Goal: Check status: Check status

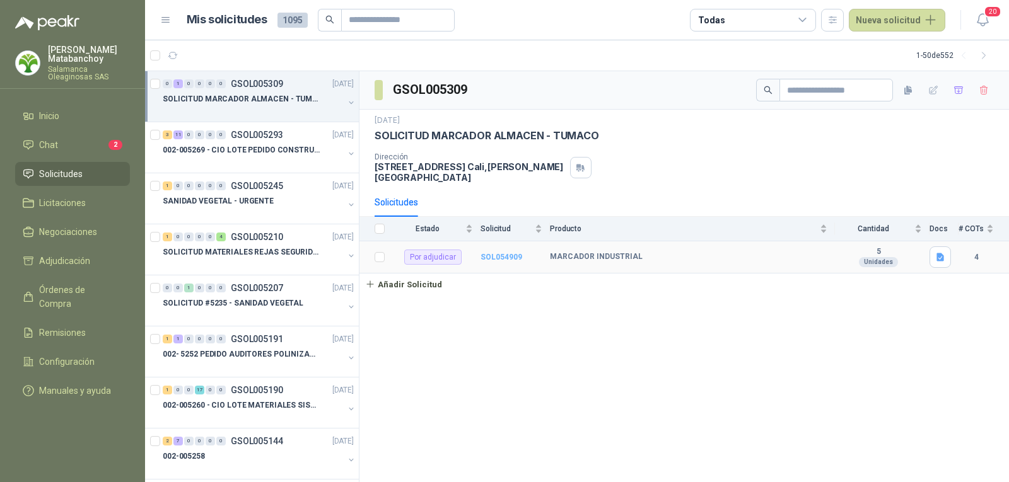
click at [489, 253] on b "SOL054909" at bounding box center [502, 257] width 42 height 9
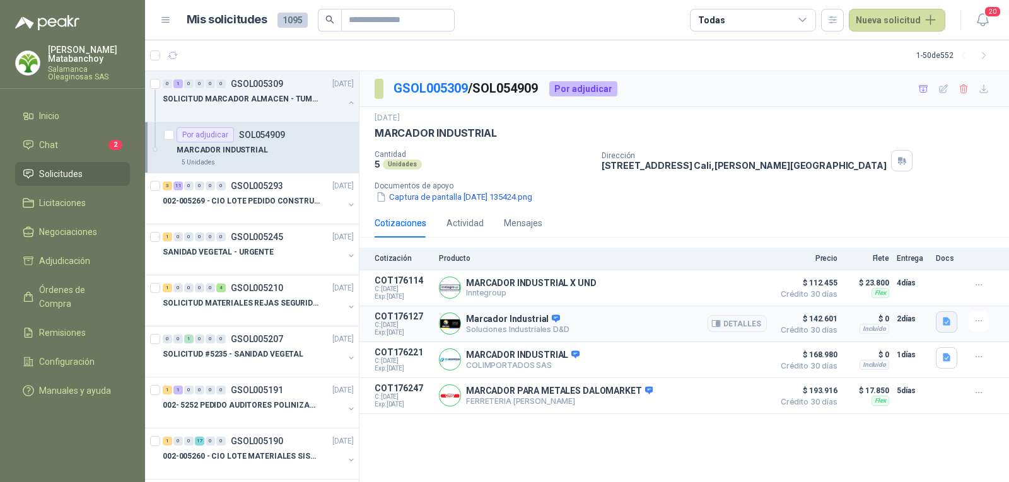
click at [938, 324] on button "button" at bounding box center [946, 322] width 21 height 21
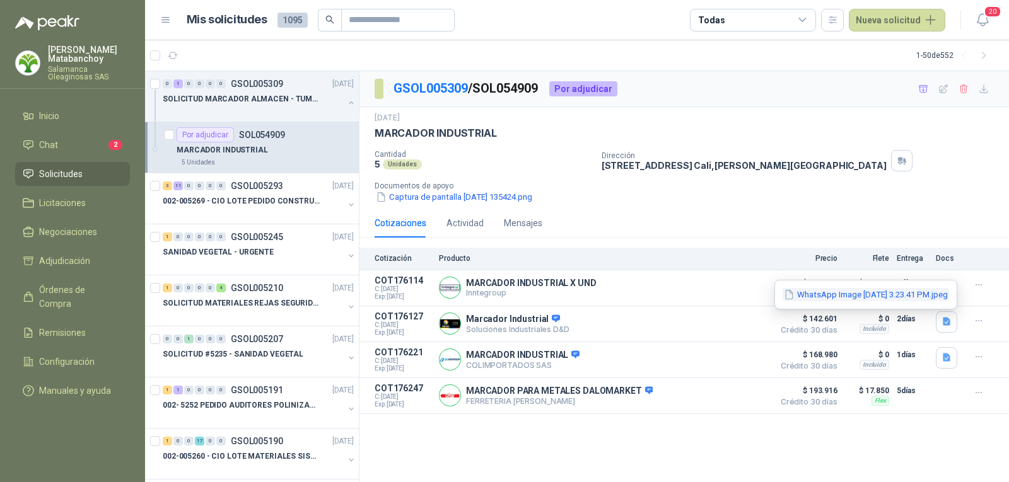
click at [899, 292] on button "WhatsApp Image 2025-09-04 at 3.23.41 PM.jpeg" at bounding box center [866, 294] width 166 height 13
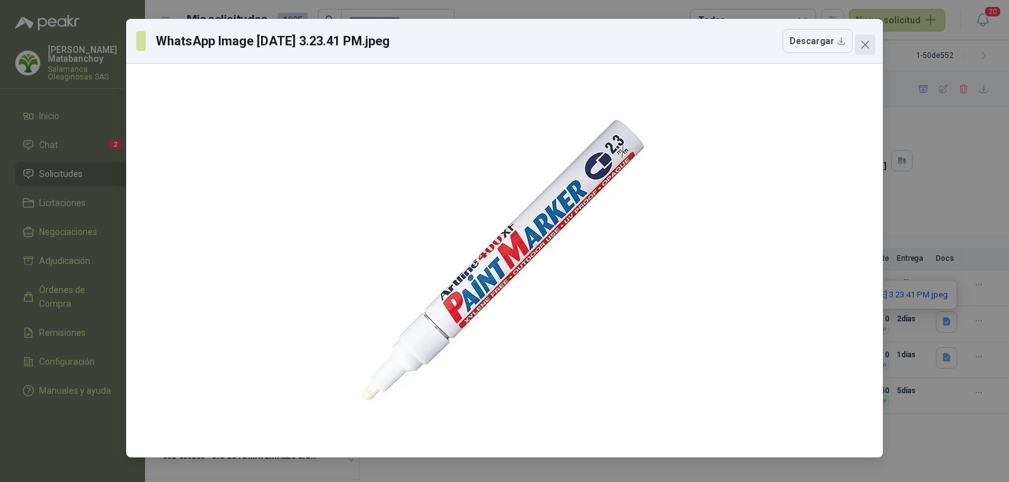
click at [863, 40] on icon "close" at bounding box center [865, 45] width 10 height 10
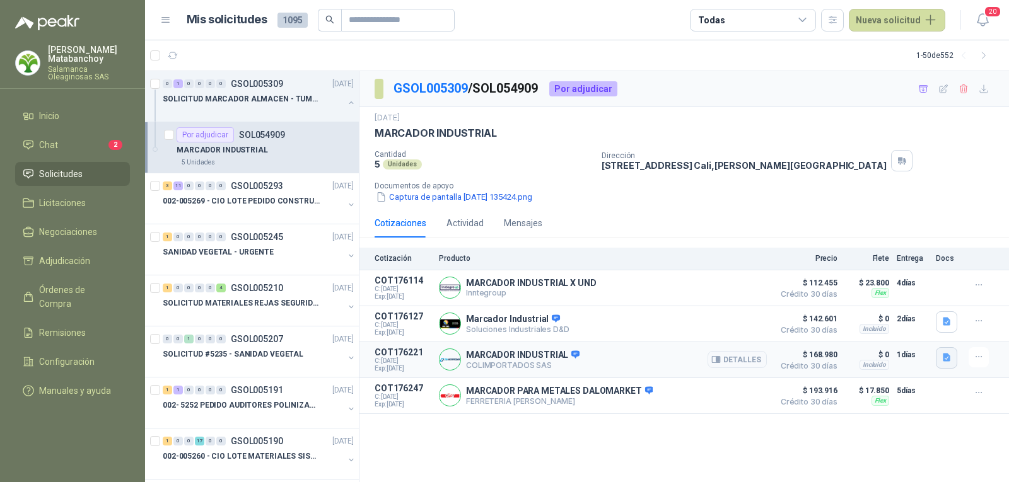
click at [938, 361] on button "button" at bounding box center [946, 357] width 21 height 21
click at [905, 336] on button "WhatsApp Image 2025-09-05 at 8.22.59 AM.jpeg" at bounding box center [866, 331] width 166 height 13
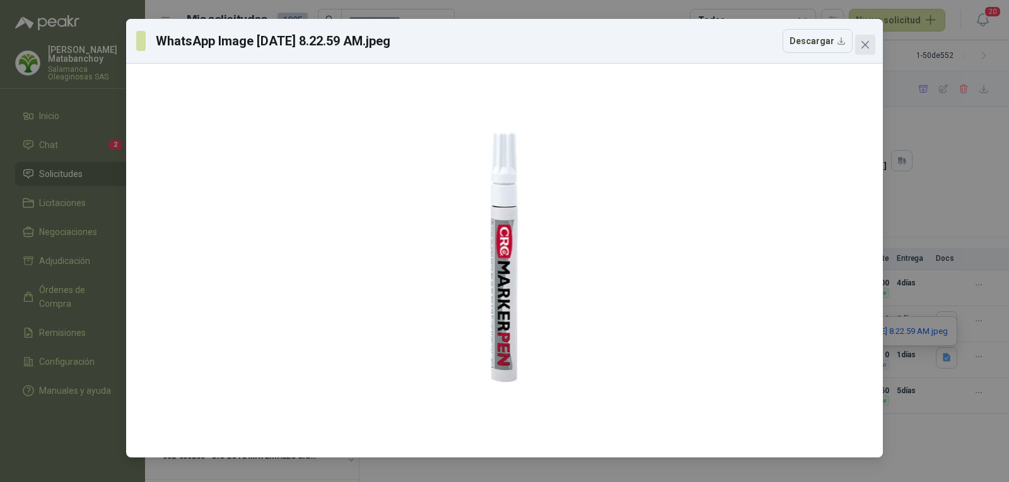
click at [858, 44] on span "Close" at bounding box center [865, 45] width 20 height 10
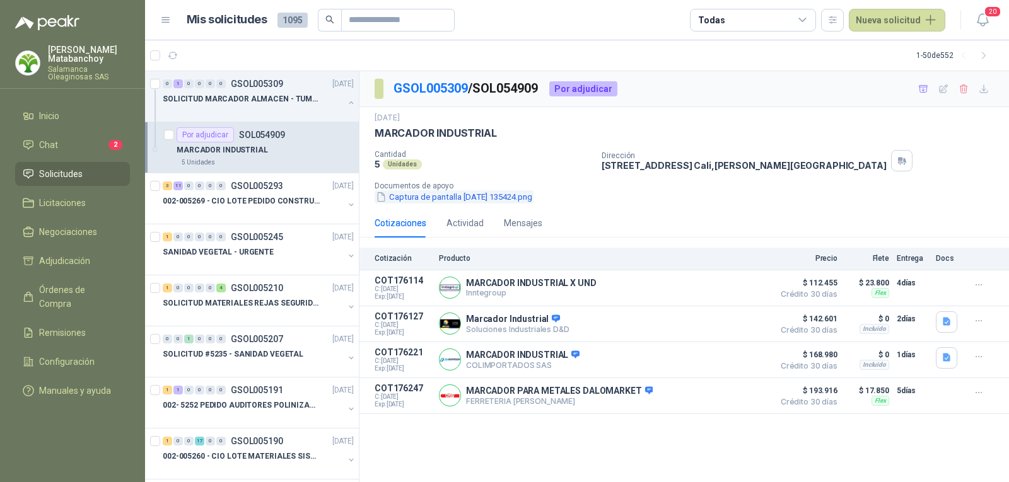
click at [409, 201] on button "Captura de pantalla 2025-09-04 135424.png" at bounding box center [454, 196] width 159 height 13
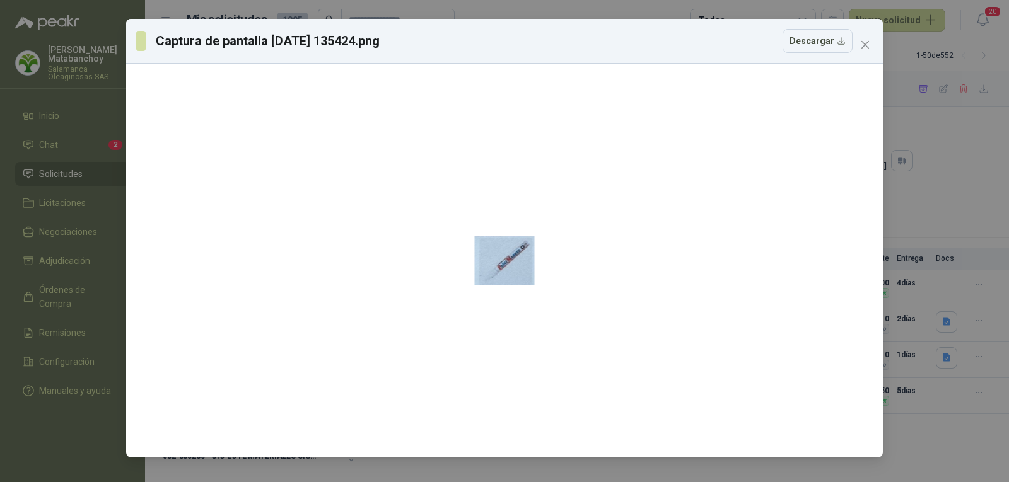
click at [865, 56] on div "Captura de pantalla 2025-09-04 135424.png Descargar" at bounding box center [504, 41] width 757 height 45
click at [861, 54] on button "Close" at bounding box center [865, 45] width 20 height 20
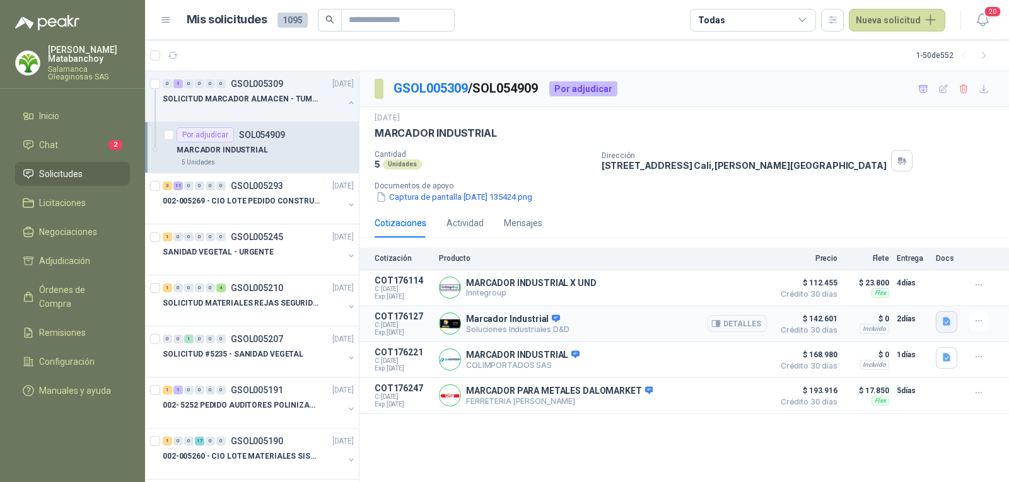
click at [944, 329] on button "button" at bounding box center [946, 322] width 21 height 21
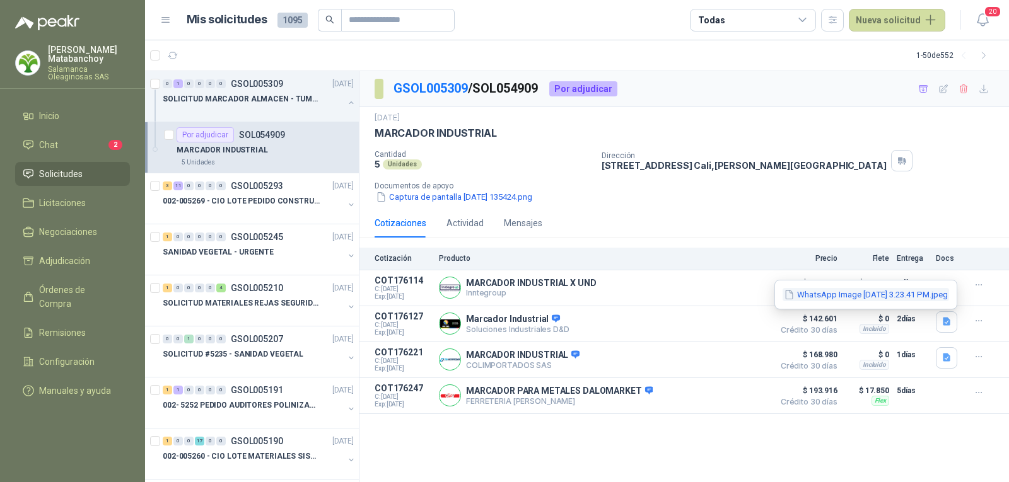
click at [890, 301] on button "WhatsApp Image 2025-09-04 at 3.23.41 PM.jpeg" at bounding box center [866, 294] width 166 height 13
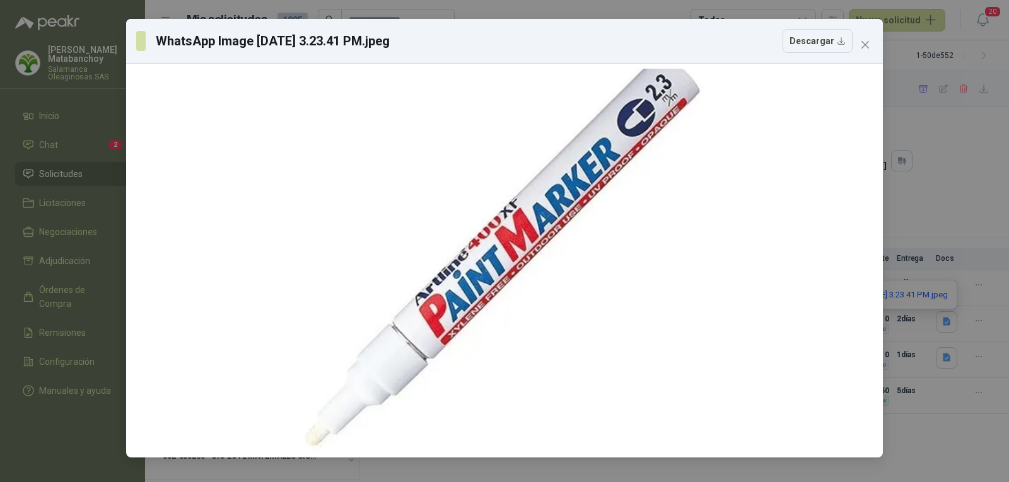
click at [865, 45] on icon "close" at bounding box center [865, 45] width 8 height 8
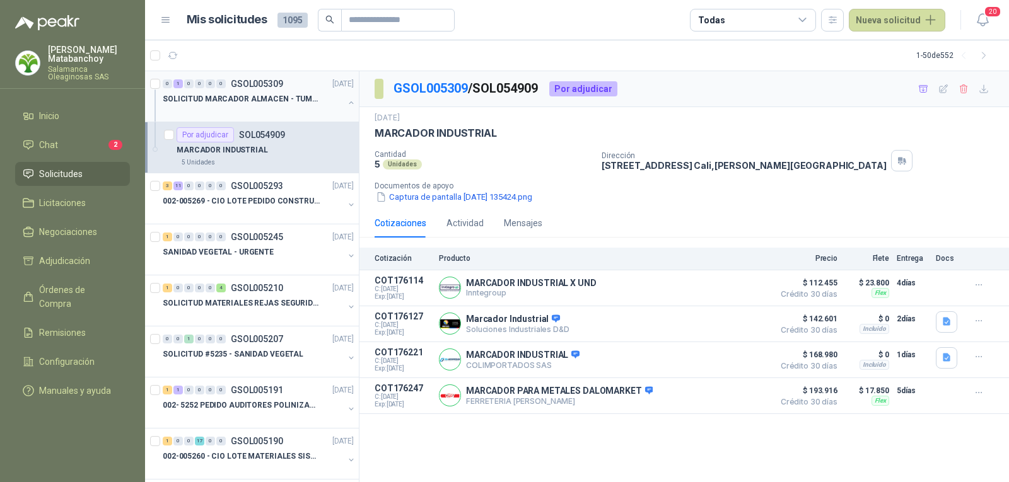
click at [334, 101] on div "SOLICITUD MARCADOR ALMACEN - TUMACO" at bounding box center [260, 103] width 194 height 25
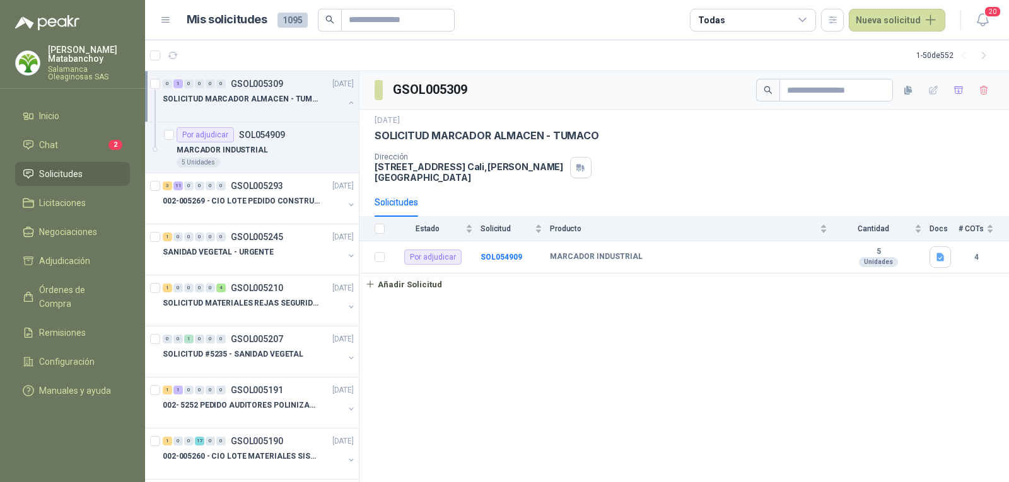
click at [346, 104] on button "button" at bounding box center [351, 103] width 10 height 10
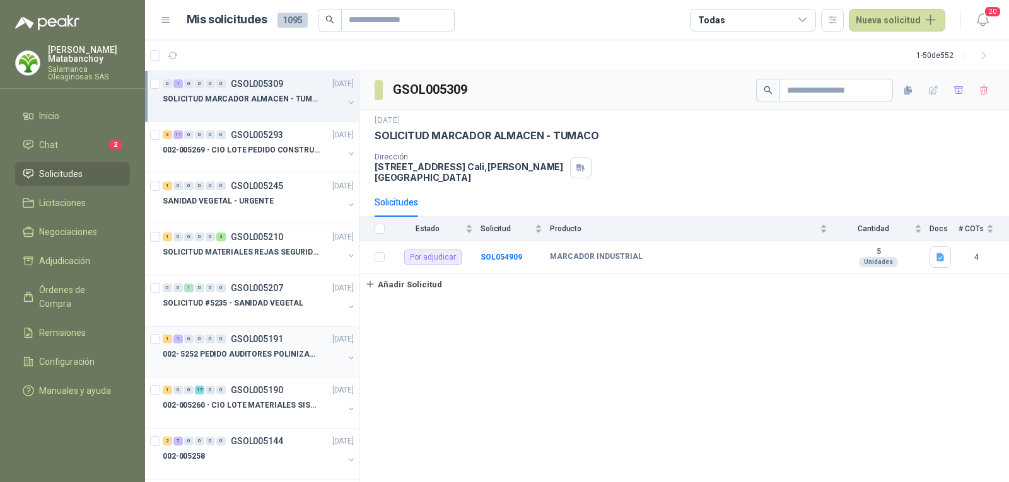
click at [279, 341] on p "GSOL005191" at bounding box center [257, 339] width 52 height 9
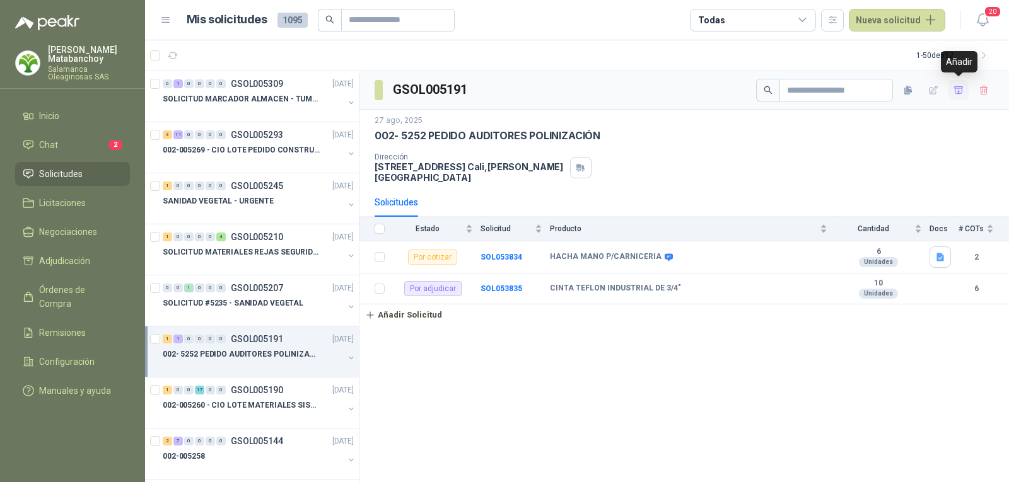
click at [958, 89] on icon "button" at bounding box center [959, 90] width 11 height 11
click at [960, 91] on icon "button" at bounding box center [959, 91] width 8 height 5
click at [83, 183] on link "Solicitudes" at bounding box center [72, 174] width 115 height 24
